Goal: Find specific page/section: Find specific page/section

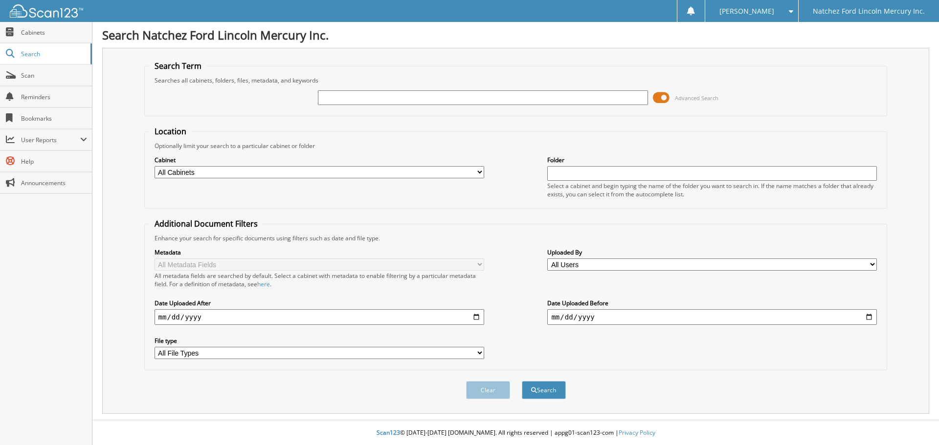
click at [351, 97] on input "text" at bounding box center [483, 97] width 330 height 15
type input "p2800"
click at [522, 381] on button "Search" at bounding box center [544, 390] width 44 height 18
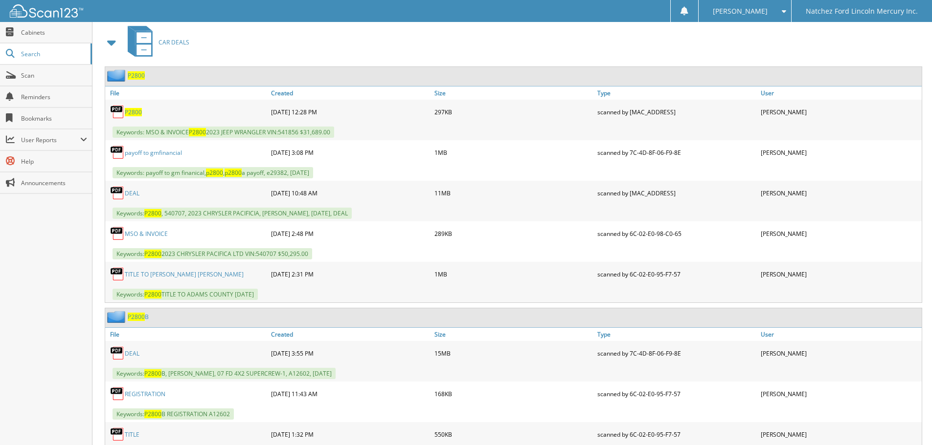
scroll to position [440, 0]
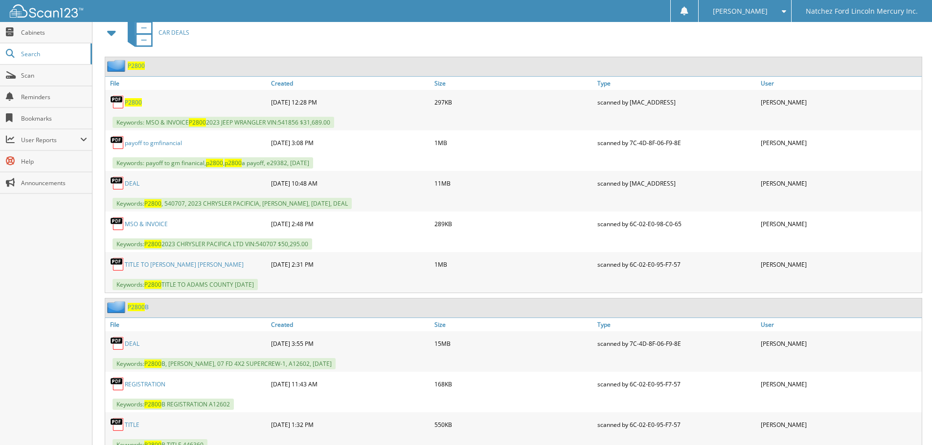
click at [136, 65] on span "P2800" at bounding box center [136, 66] width 17 height 8
